Goal: Navigation & Orientation: Find specific page/section

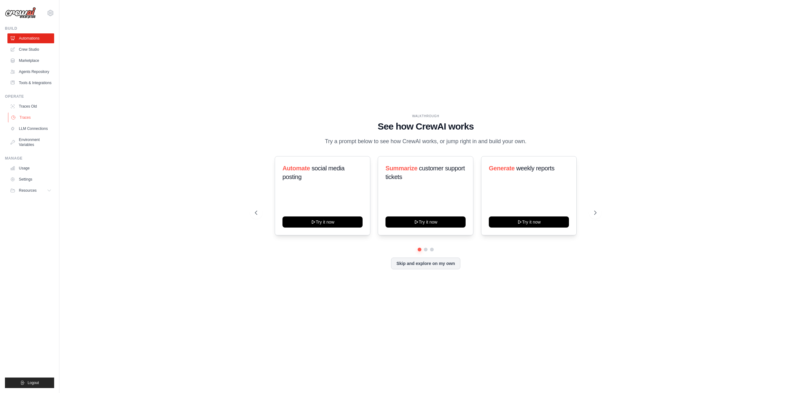
click at [26, 115] on link "Traces" at bounding box center [31, 118] width 47 height 10
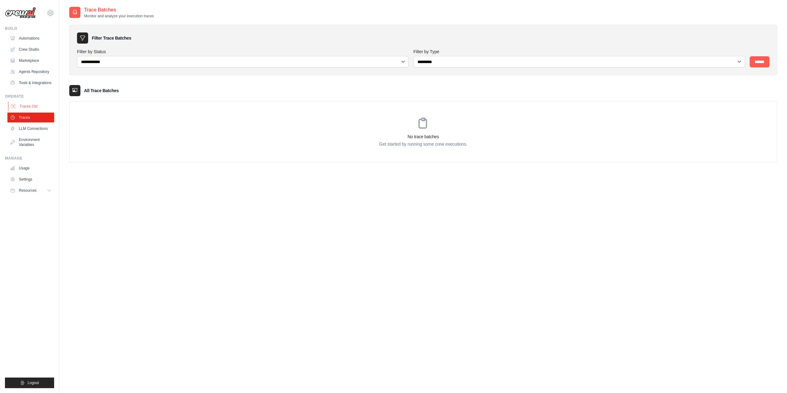
click at [27, 105] on link "Traces Old" at bounding box center [31, 106] width 47 height 10
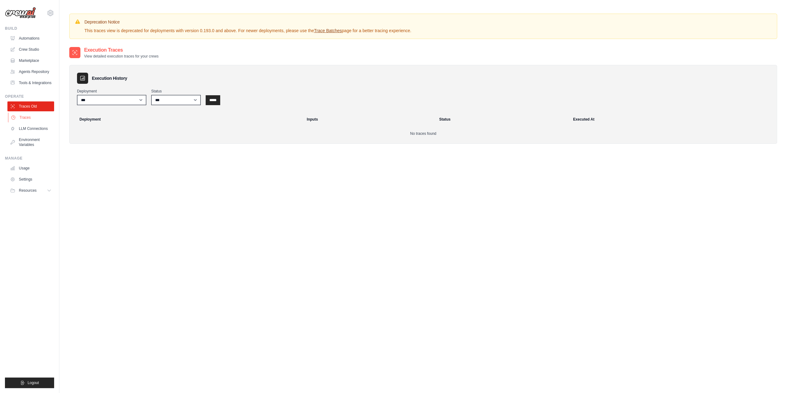
click at [25, 118] on link "Traces" at bounding box center [31, 118] width 47 height 10
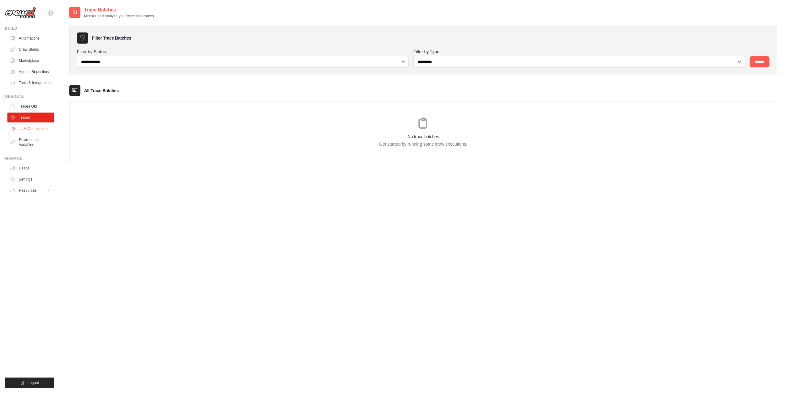
click at [35, 130] on link "LLM Connections" at bounding box center [31, 129] width 47 height 10
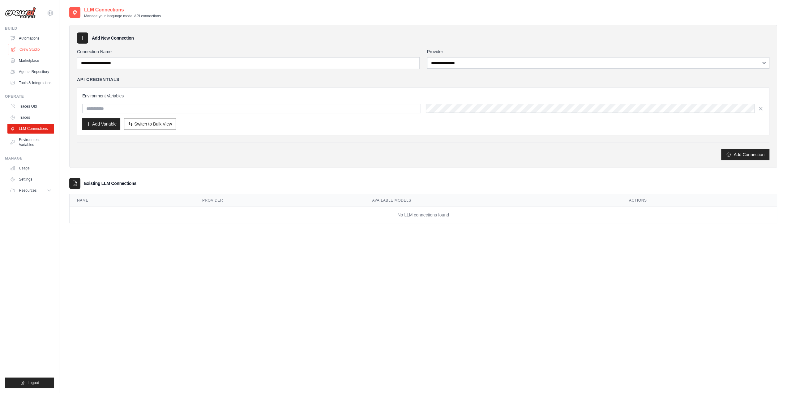
click at [27, 49] on link "Crew Studio" at bounding box center [31, 50] width 47 height 10
